Goal: Transaction & Acquisition: Purchase product/service

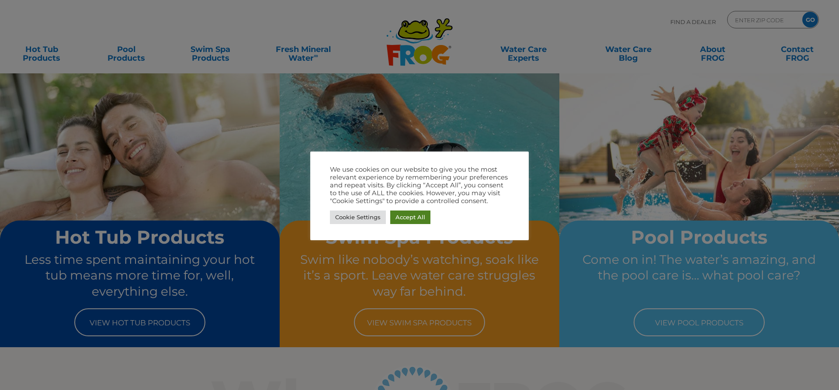
click at [397, 212] on link "Accept All" at bounding box center [410, 218] width 40 height 14
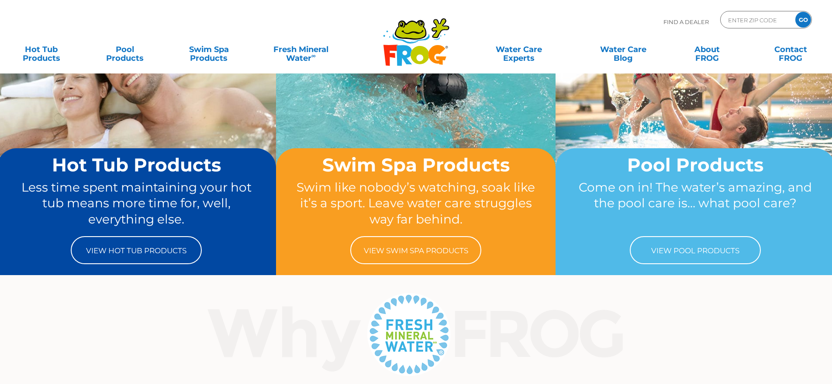
scroll to position [87, 0]
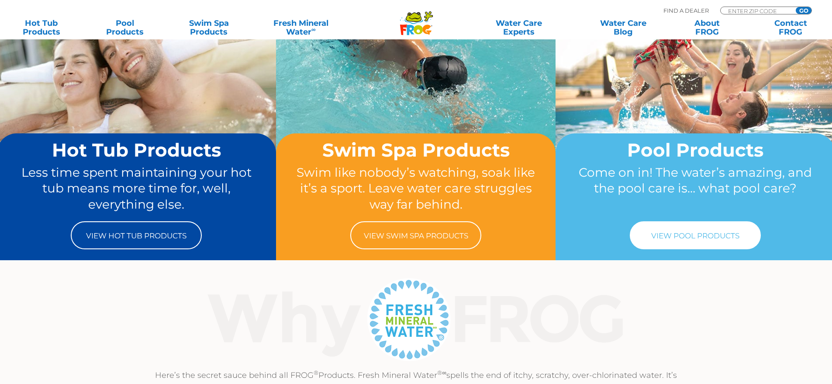
click at [698, 237] on link "View Pool Products" at bounding box center [695, 235] width 131 height 28
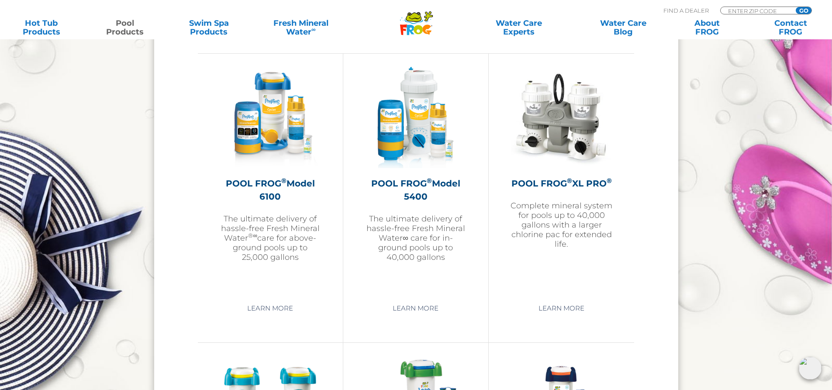
scroll to position [1267, 0]
click at [256, 134] on img at bounding box center [270, 117] width 101 height 101
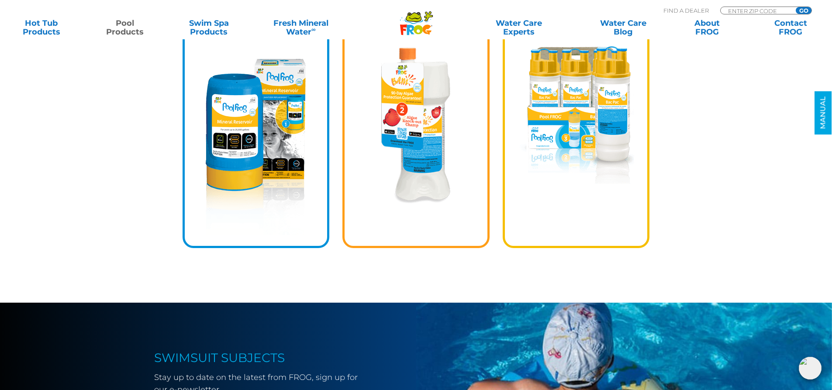
scroll to position [1311, 0]
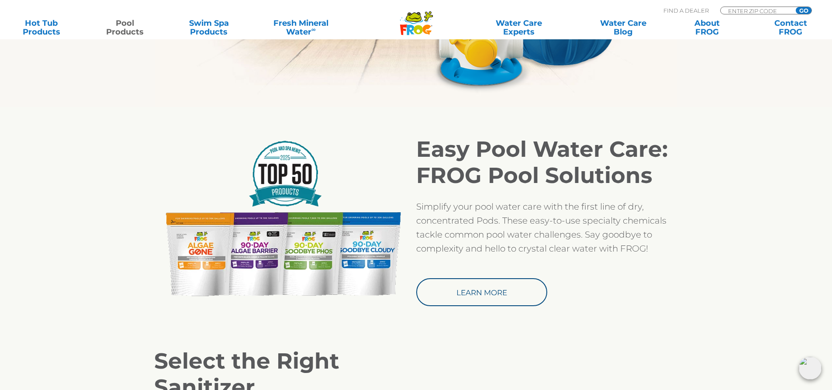
scroll to position [653, 0]
